Goal: Find contact information: Find contact information

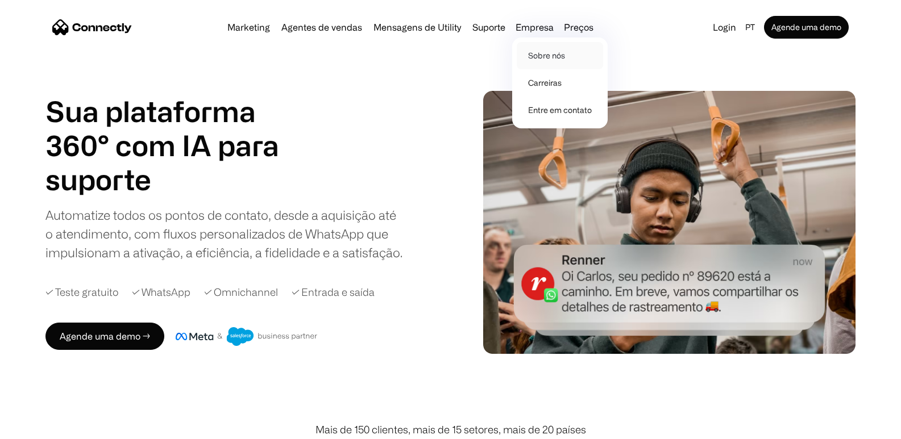
click at [543, 53] on link "Sobre nós" at bounding box center [560, 55] width 86 height 27
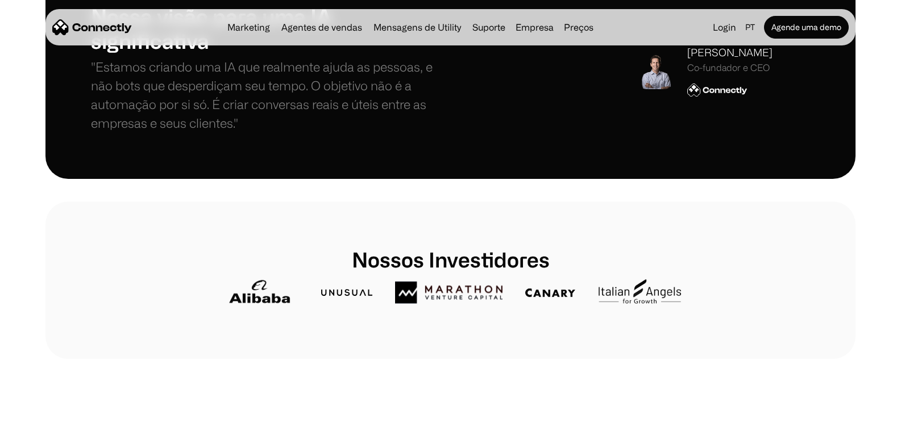
scroll to position [308, 0]
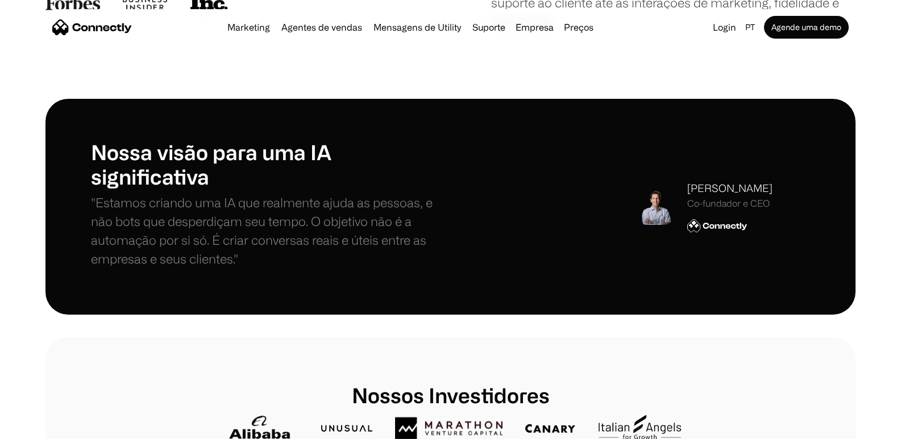
drag, startPoint x: 687, startPoint y: 187, endPoint x: 776, endPoint y: 189, distance: 89.3
click at [776, 189] on div "Stefanos Loukakos Co-fundador e CEO" at bounding box center [723, 207] width 173 height 52
copy div "Stefanos Loukakos"
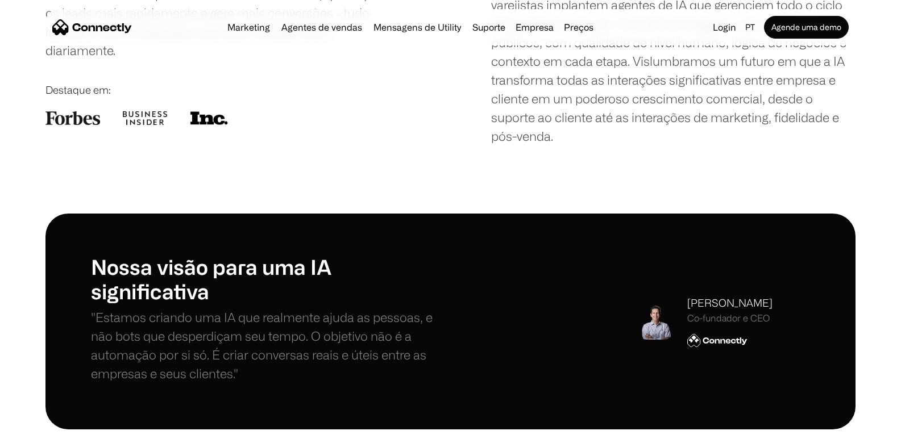
scroll to position [0, 0]
